Goal: Navigation & Orientation: Find specific page/section

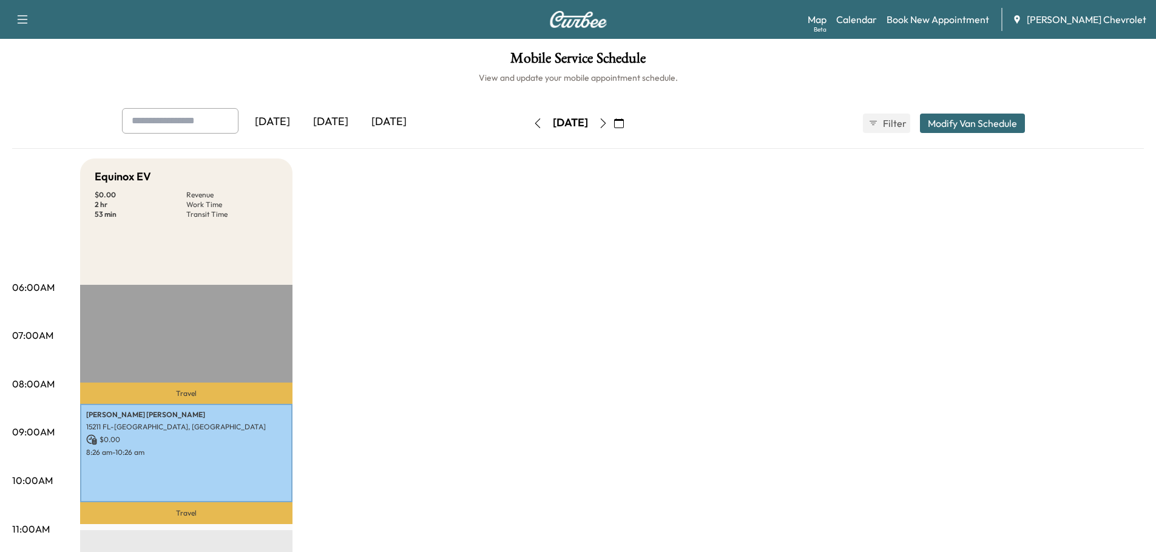
click at [334, 118] on div "[DATE]" at bounding box center [331, 122] width 58 height 28
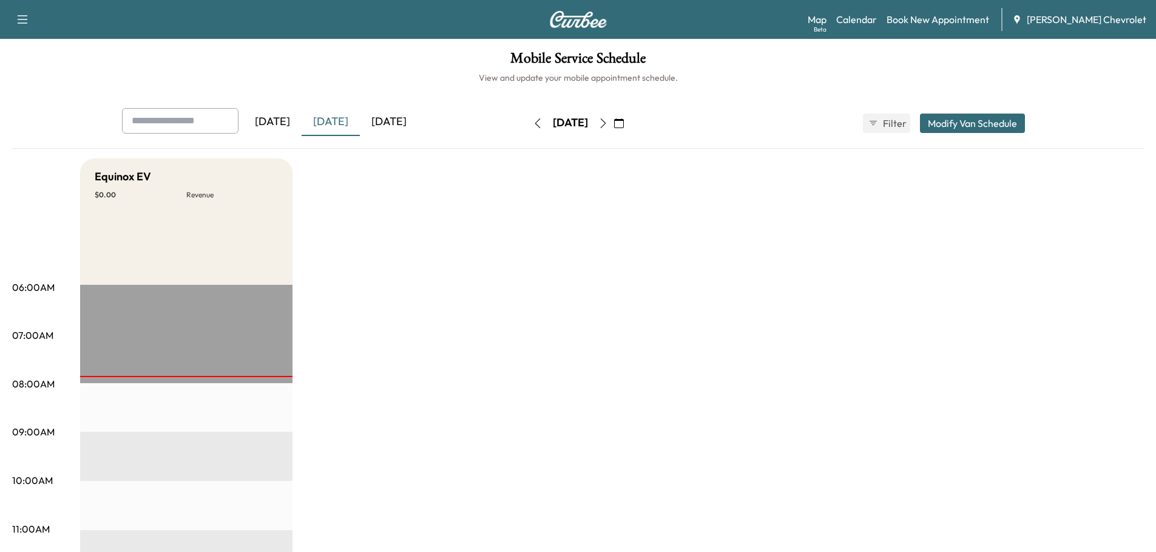
click at [614, 121] on button "button" at bounding box center [603, 122] width 21 height 19
click at [608, 123] on icon "button" at bounding box center [603, 123] width 10 height 10
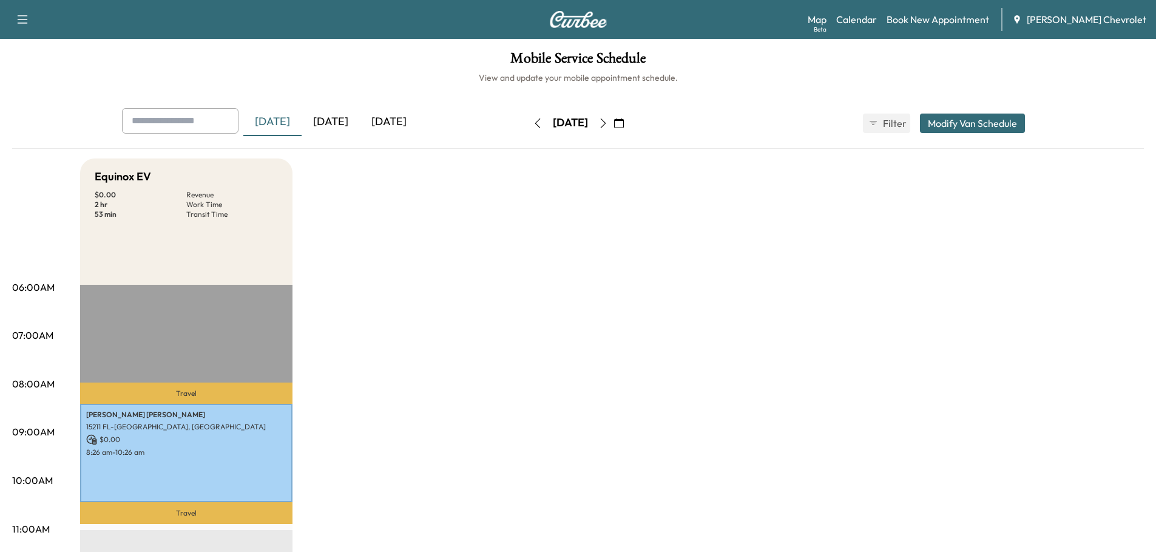
click at [339, 121] on div "[DATE]" at bounding box center [331, 122] width 58 height 28
